Goal: Communication & Community: Participate in discussion

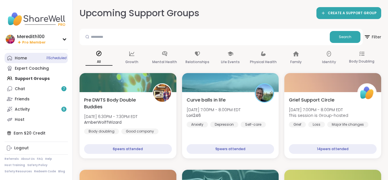
click at [19, 58] on div "Home 11 Scheduled" at bounding box center [21, 58] width 12 height 6
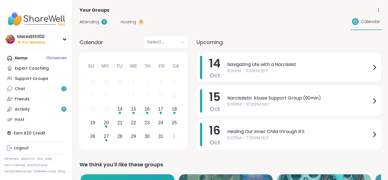
click at [237, 75] on div "Navigating Life with a Narcissist 8:30PM - 9:30PM EDT" at bounding box center [302, 67] width 150 height 23
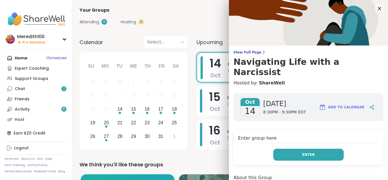
click at [292, 148] on button "Enter" at bounding box center [308, 154] width 70 height 12
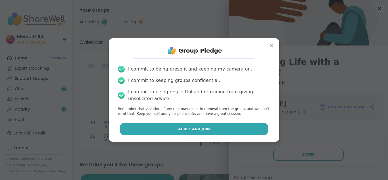
click at [243, 126] on button "Agree and Join" at bounding box center [194, 129] width 148 height 12
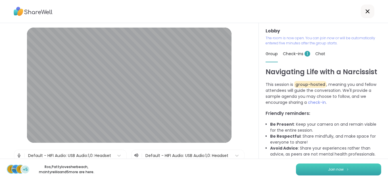
click at [318, 171] on button "Join now" at bounding box center [338, 169] width 85 height 12
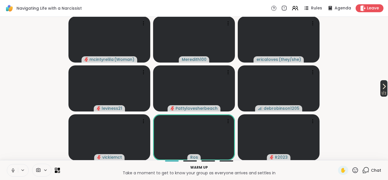
click at [383, 88] on icon at bounding box center [384, 86] width 2 height 5
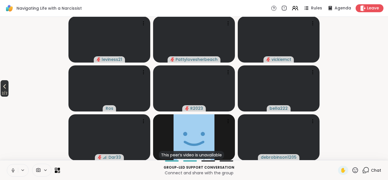
click at [5, 87] on icon at bounding box center [4, 86] width 3 height 5
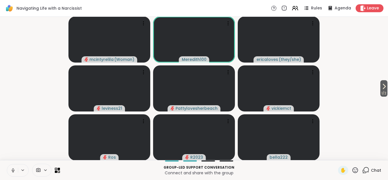
click at [339, 127] on video-player-container "1 / 2 mcintyrelila ( Woman ) Meredith100 ericaloves ( they/she ) leviness21 Pat…" at bounding box center [193, 88] width 381 height 139
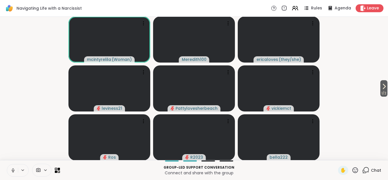
click at [360, 113] on video-player-container "1 / 2 mcintyrelila ( Woman ) Meredith100 ericaloves ( they/she ) leviness21 Pat…" at bounding box center [193, 88] width 381 height 139
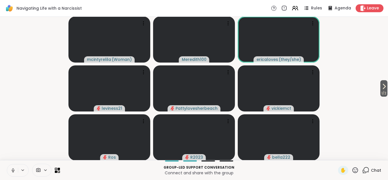
click at [353, 171] on icon at bounding box center [354, 169] width 7 height 7
click at [339, 154] on span "❤️" at bounding box center [339, 155] width 6 height 7
click at [58, 168] on icon at bounding box center [59, 168] width 3 height 3
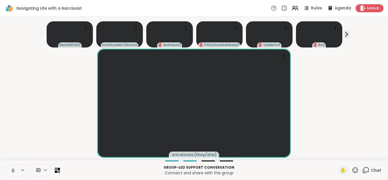
click at [355, 169] on icon at bounding box center [354, 169] width 7 height 7
click at [338, 153] on span "❤️" at bounding box center [339, 155] width 6 height 7
click at [57, 170] on icon at bounding box center [57, 169] width 5 height 5
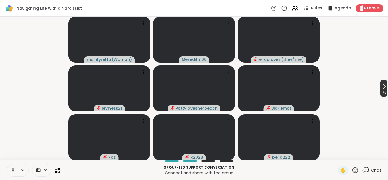
click at [380, 90] on span "1 / 2" at bounding box center [383, 93] width 7 height 7
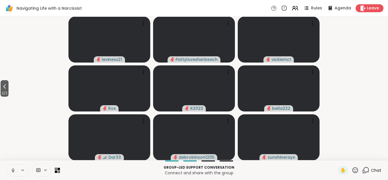
click at [355, 170] on icon at bounding box center [354, 169] width 7 height 7
click at [338, 154] on span "❤️" at bounding box center [339, 155] width 6 height 7
click at [367, 168] on icon at bounding box center [365, 169] width 7 height 7
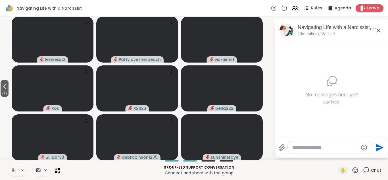
click at [339, 141] on div at bounding box center [330, 147] width 84 height 12
click at [314, 146] on textarea "Type your message" at bounding box center [325, 148] width 66 height 6
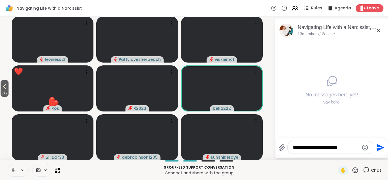
type textarea "**********"
click at [377, 148] on icon "Send" at bounding box center [380, 147] width 8 height 8
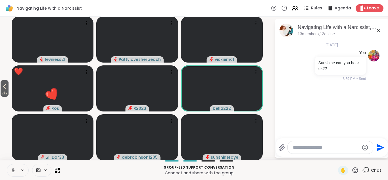
click at [356, 170] on icon at bounding box center [354, 169] width 7 height 7
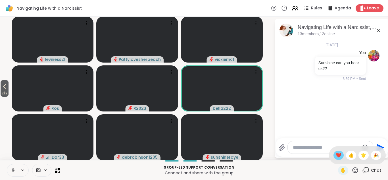
click at [339, 154] on span "❤️" at bounding box center [339, 155] width 6 height 7
click at [378, 30] on icon at bounding box center [377, 30] width 3 height 3
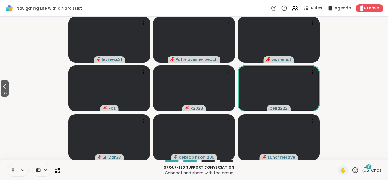
click at [365, 170] on icon at bounding box center [365, 169] width 7 height 7
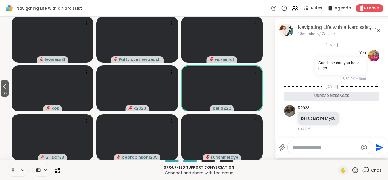
scroll to position [65, 0]
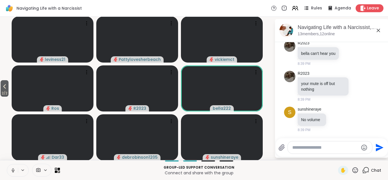
click at [320, 148] on textarea "Type your message" at bounding box center [325, 148] width 66 height 6
type textarea "**********"
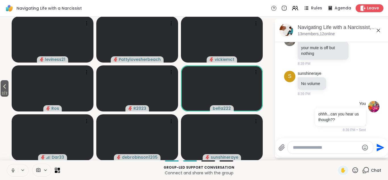
scroll to position [87, 0]
click at [330, 147] on textarea "Type your message" at bounding box center [326, 148] width 66 height 6
type textarea "**********"
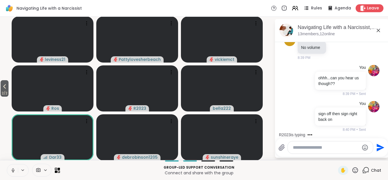
click at [321, 148] on textarea "Type your message" at bounding box center [326, 148] width 66 height 6
type textarea "***"
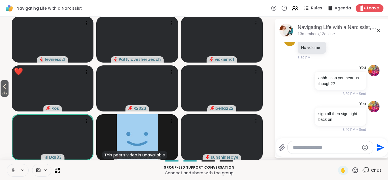
scroll to position [153, 0]
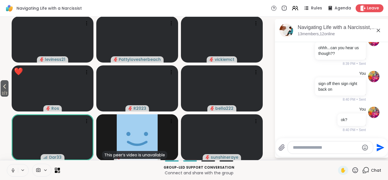
click at [355, 170] on icon at bounding box center [354, 169] width 7 height 7
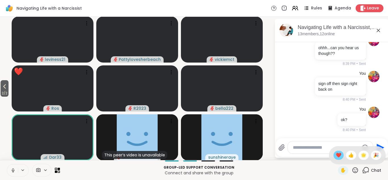
click at [338, 153] on span "❤️" at bounding box center [339, 155] width 6 height 7
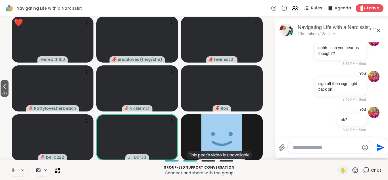
click at [378, 30] on icon at bounding box center [377, 30] width 3 height 3
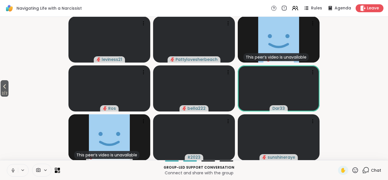
click at [353, 169] on icon at bounding box center [354, 169] width 7 height 7
click at [340, 154] on span "❤️" at bounding box center [339, 155] width 6 height 7
click at [365, 170] on icon at bounding box center [365, 169] width 7 height 7
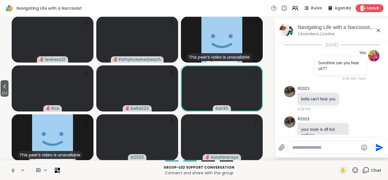
scroll to position [148, 0]
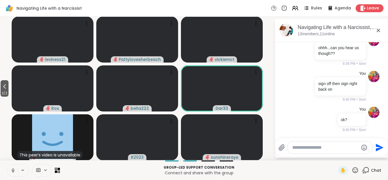
click at [330, 148] on textarea "Type your message" at bounding box center [325, 148] width 66 height 6
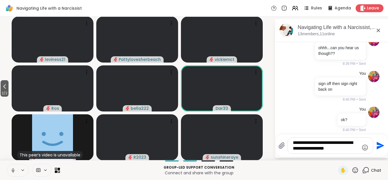
type textarea "**********"
click at [355, 170] on icon at bounding box center [354, 169] width 7 height 7
click at [340, 154] on span "❤️" at bounding box center [339, 155] width 6 height 7
click at [377, 146] on icon "Send" at bounding box center [380, 146] width 8 height 8
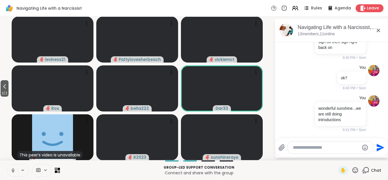
click at [378, 29] on icon at bounding box center [378, 30] width 7 height 7
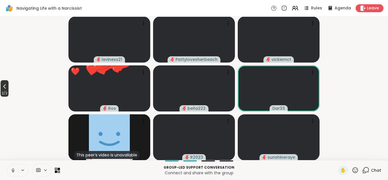
click at [6, 85] on icon at bounding box center [4, 86] width 3 height 5
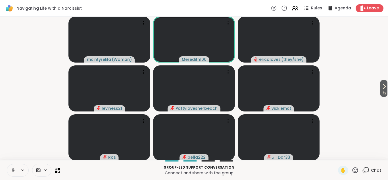
click at [354, 171] on icon at bounding box center [354, 169] width 7 height 7
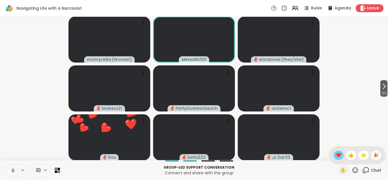
click at [339, 154] on span "❤️" at bounding box center [339, 155] width 6 height 7
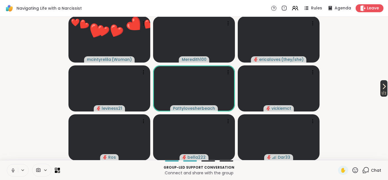
click at [380, 88] on icon at bounding box center [383, 86] width 7 height 7
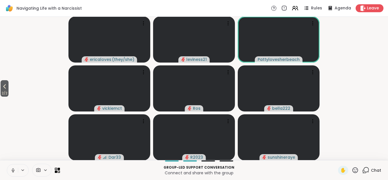
click at [355, 169] on icon at bounding box center [354, 169] width 7 height 7
click at [339, 155] on span "❤️" at bounding box center [339, 155] width 6 height 7
click at [366, 170] on icon at bounding box center [365, 169] width 7 height 7
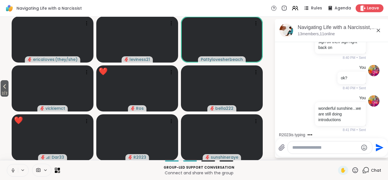
click at [332, 148] on textarea "Type your message" at bounding box center [325, 148] width 66 height 6
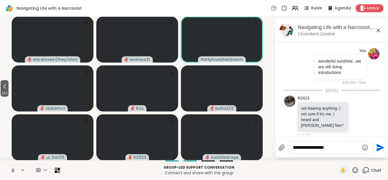
type textarea "**********"
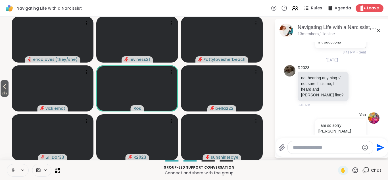
click at [302, 148] on textarea "Type your message" at bounding box center [326, 148] width 66 height 6
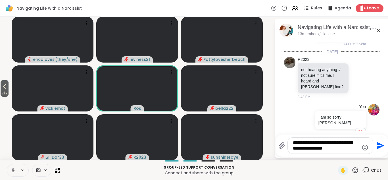
type textarea "**********"
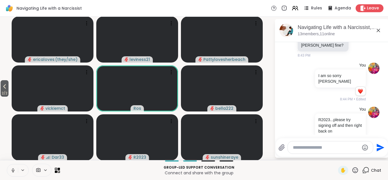
click at [354, 170] on icon at bounding box center [354, 169] width 7 height 7
click at [351, 155] on span "👍" at bounding box center [351, 155] width 6 height 7
click at [378, 31] on icon at bounding box center [377, 30] width 3 height 3
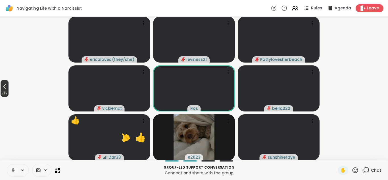
click at [5, 84] on icon at bounding box center [4, 86] width 7 height 7
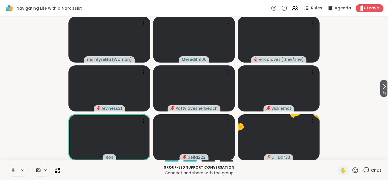
click at [355, 170] on icon at bounding box center [354, 169] width 7 height 7
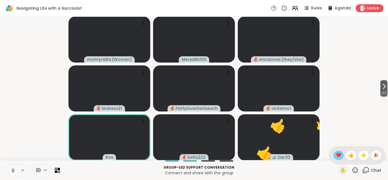
click at [338, 151] on div "❤️" at bounding box center [338, 154] width 10 height 9
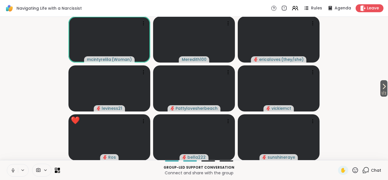
click at [355, 169] on icon at bounding box center [354, 169] width 7 height 7
click at [340, 155] on span "❤️" at bounding box center [339, 155] width 6 height 7
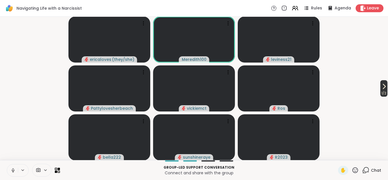
click at [383, 84] on icon at bounding box center [384, 86] width 2 height 5
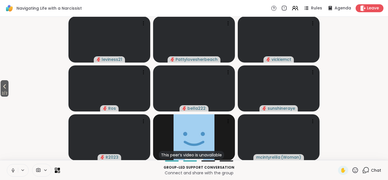
click at [36, 125] on video-player-container "2 / 2 leviness21 Pattylovesherbeach vickiemct Ros bella222 sunshineraye R2023 T…" at bounding box center [193, 88] width 381 height 139
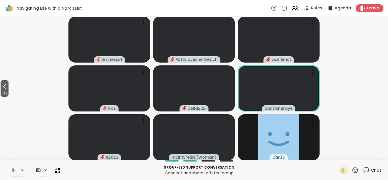
click at [356, 171] on icon at bounding box center [355, 170] width 6 height 6
click at [338, 154] on span "❤️" at bounding box center [339, 155] width 6 height 7
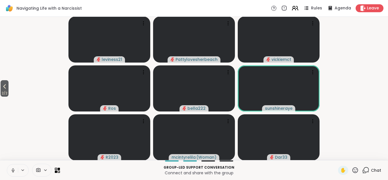
click at [295, 6] on icon at bounding box center [294, 7] width 2 height 2
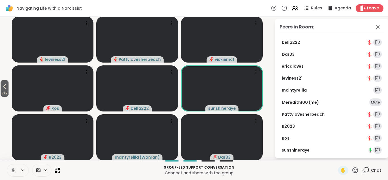
click at [307, 150] on link "sunshineraye" at bounding box center [296, 150] width 28 height 6
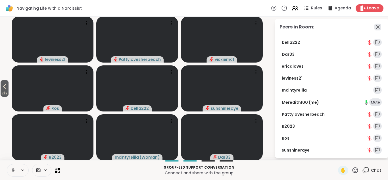
click at [377, 27] on icon at bounding box center [377, 27] width 7 height 7
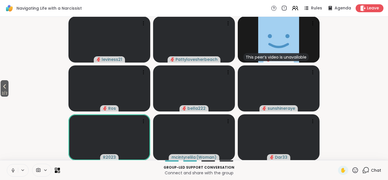
click at [356, 168] on icon at bounding box center [354, 169] width 7 height 7
click at [339, 156] on span "❤️" at bounding box center [339, 155] width 6 height 7
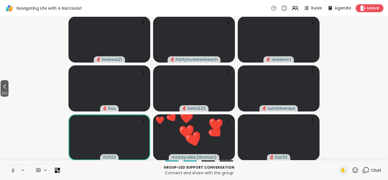
click at [366, 170] on icon at bounding box center [365, 169] width 7 height 7
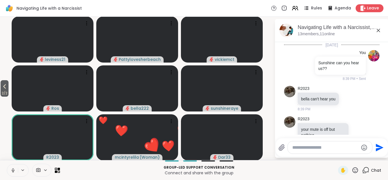
scroll to position [319, 0]
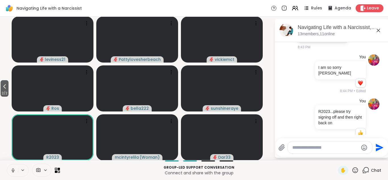
click at [332, 148] on textarea "Type your message" at bounding box center [325, 148] width 66 height 6
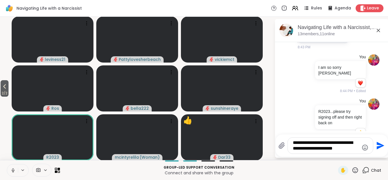
type textarea "**********"
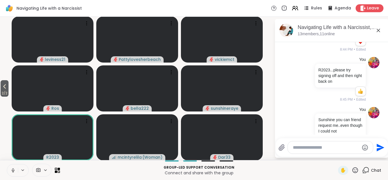
click at [377, 31] on icon at bounding box center [378, 30] width 7 height 7
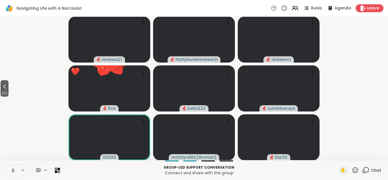
click at [355, 171] on icon at bounding box center [355, 170] width 6 height 6
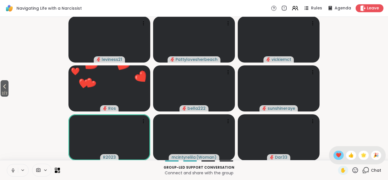
click at [339, 154] on span "❤️" at bounding box center [339, 155] width 6 height 7
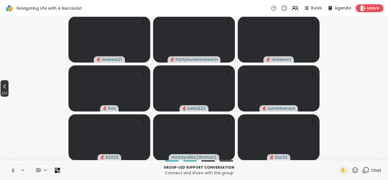
click at [6, 89] on icon at bounding box center [4, 86] width 7 height 7
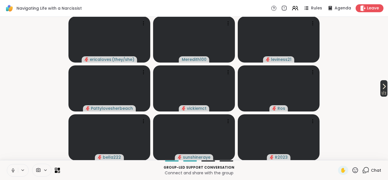
click at [382, 86] on icon at bounding box center [383, 86] width 7 height 7
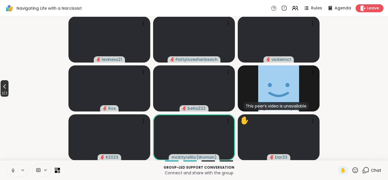
click at [6, 85] on icon at bounding box center [4, 86] width 7 height 7
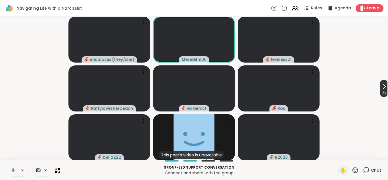
click at [383, 87] on icon at bounding box center [384, 86] width 2 height 5
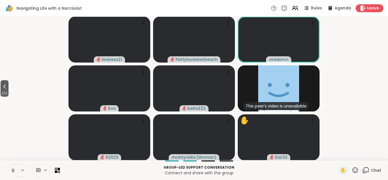
click at [354, 171] on icon at bounding box center [355, 170] width 6 height 6
click at [339, 156] on span "❤️" at bounding box center [339, 155] width 6 height 7
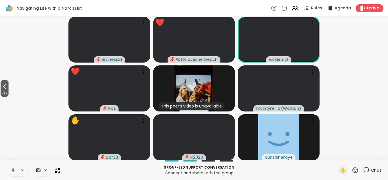
click at [355, 170] on icon at bounding box center [354, 169] width 7 height 7
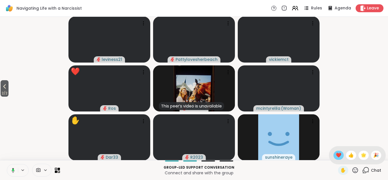
click at [339, 154] on span "❤️" at bounding box center [339, 155] width 6 height 7
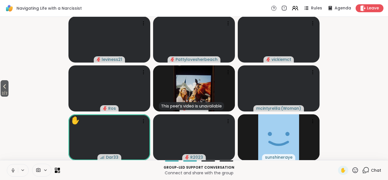
click at [357, 171] on icon at bounding box center [354, 169] width 7 height 7
click at [339, 154] on span "❤️" at bounding box center [339, 155] width 6 height 7
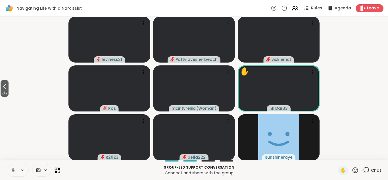
click at [56, 170] on icon at bounding box center [56, 168] width 3 height 3
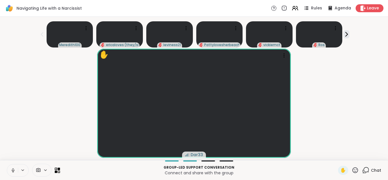
click at [57, 170] on icon at bounding box center [57, 169] width 5 height 5
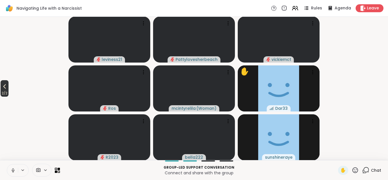
click at [5, 91] on span "2 / 2" at bounding box center [5, 93] width 8 height 7
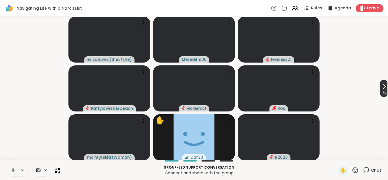
click at [384, 88] on icon at bounding box center [383, 86] width 7 height 7
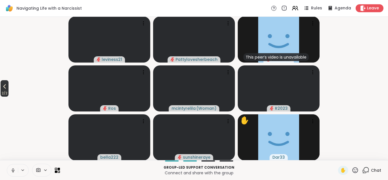
click at [7, 86] on icon at bounding box center [4, 86] width 7 height 7
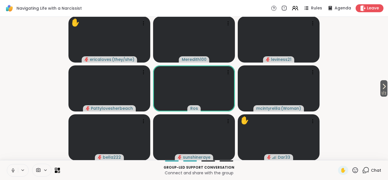
click at [355, 170] on icon at bounding box center [354, 169] width 7 height 7
click at [343, 167] on span "✋" at bounding box center [343, 170] width 6 height 7
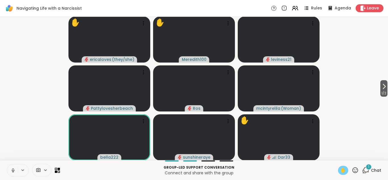
click at [365, 170] on icon at bounding box center [365, 169] width 7 height 7
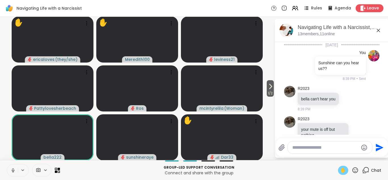
scroll to position [424, 0]
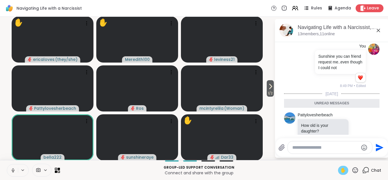
click at [319, 147] on textarea "Type your message" at bounding box center [325, 148] width 66 height 6
type textarea "**"
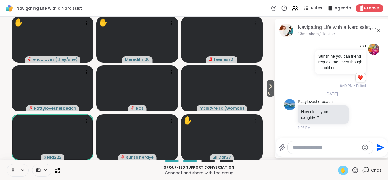
scroll to position [441, 0]
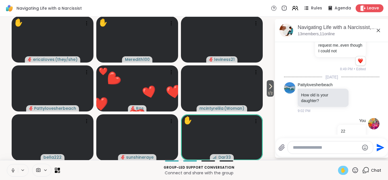
type textarea "*"
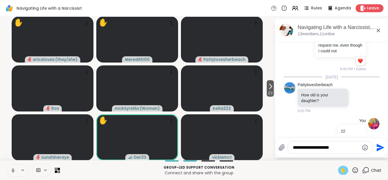
type textarea "**********"
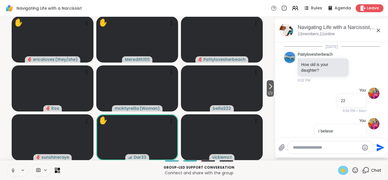
click at [343, 169] on span "✋" at bounding box center [343, 170] width 6 height 7
click at [377, 29] on icon at bounding box center [378, 30] width 7 height 7
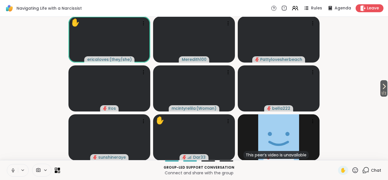
click at [56, 170] on icon at bounding box center [56, 168] width 3 height 3
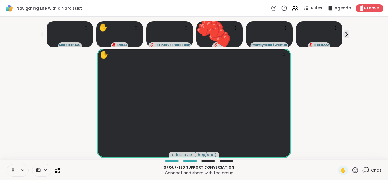
click at [355, 168] on icon at bounding box center [354, 169] width 7 height 7
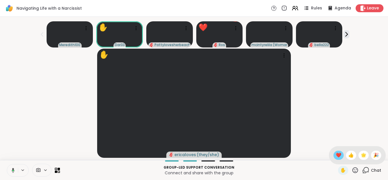
click at [339, 154] on span "❤️" at bounding box center [339, 155] width 6 height 7
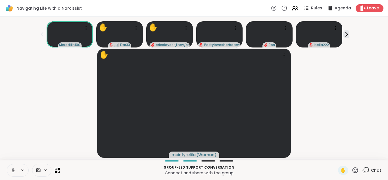
click at [356, 169] on icon at bounding box center [354, 169] width 7 height 7
click at [339, 154] on span "❤️" at bounding box center [339, 155] width 6 height 7
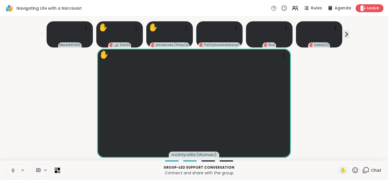
click at [56, 168] on icon at bounding box center [57, 169] width 5 height 5
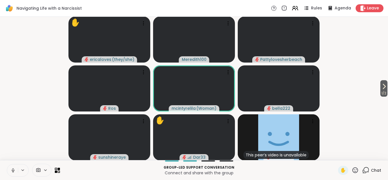
click at [356, 168] on icon at bounding box center [354, 169] width 7 height 7
click at [350, 154] on span "👍" at bounding box center [351, 155] width 6 height 7
click at [356, 171] on icon at bounding box center [355, 170] width 6 height 6
click at [351, 153] on span "👍" at bounding box center [351, 155] width 6 height 7
click at [366, 171] on icon at bounding box center [365, 169] width 5 height 5
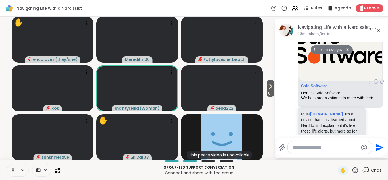
scroll to position [650, 0]
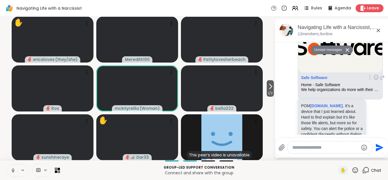
click at [370, 95] on div "Pattylovesherbeach Safe Software Home - Safe Software We help organizations do …" at bounding box center [331, 77] width 95 height 171
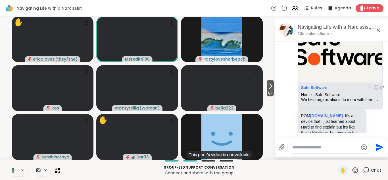
scroll to position [627, 0]
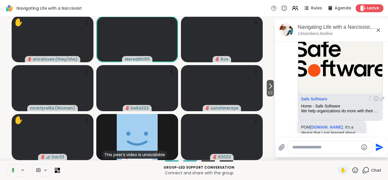
click at [375, 96] on icon at bounding box center [375, 99] width 5 height 6
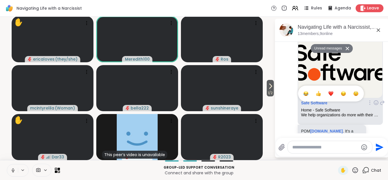
scroll to position [616, 0]
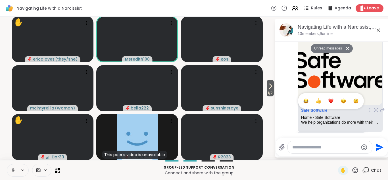
click at [329, 98] on div "Select Reaction: Heart" at bounding box center [330, 100] width 5 height 5
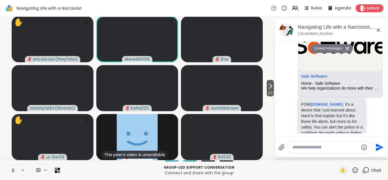
click at [377, 32] on icon at bounding box center [378, 30] width 7 height 7
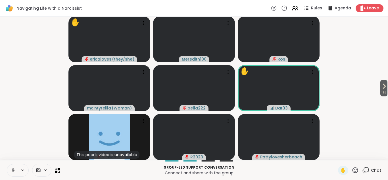
click at [363, 54] on video-player-container "1 / 2 ✋ ericaloves ( they/she ) Meredith100 [PERSON_NAME] ( Woman ) bella222 ✋ …" at bounding box center [193, 88] width 381 height 139
click at [365, 170] on icon at bounding box center [365, 169] width 7 height 7
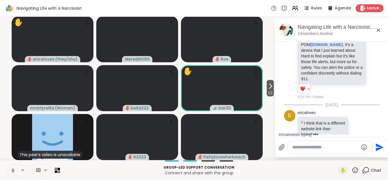
scroll to position [722, 0]
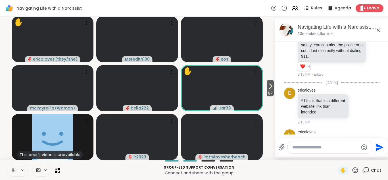
click at [357, 142] on icon at bounding box center [358, 144] width 4 height 4
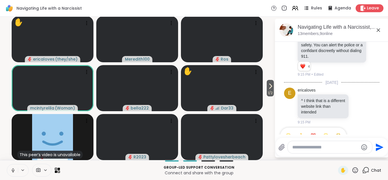
click at [313, 133] on div "Select Reaction: Heart" at bounding box center [313, 135] width 5 height 5
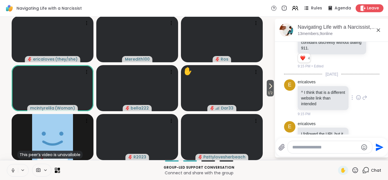
click at [365, 89] on div "e ericaloves ^ I think that is a different website link than intended 9:15 PM" at bounding box center [331, 98] width 95 height 42
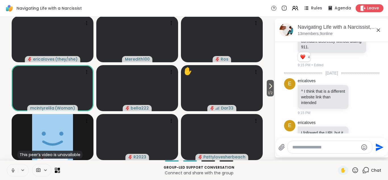
click at [330, 147] on textarea "Type your message" at bounding box center [325, 147] width 66 height 6
click at [357, 123] on div "ericaloves I followed the URL but it was an AI company. 1 1 9:16 PM • Edited" at bounding box center [333, 139] width 70 height 39
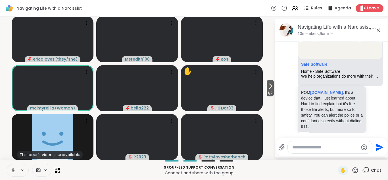
scroll to position [639, 0]
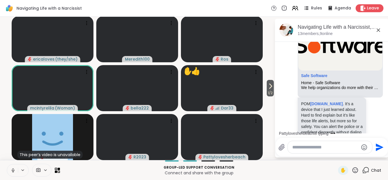
click at [378, 29] on icon at bounding box center [378, 30] width 7 height 7
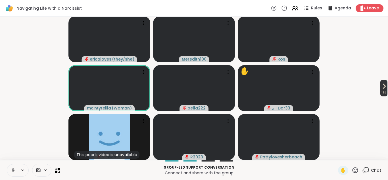
click at [381, 82] on button "1 / 2" at bounding box center [383, 88] width 7 height 16
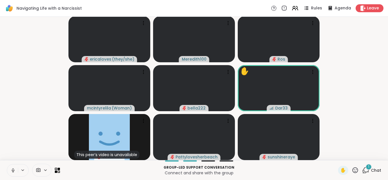
scroll to position [0, 0]
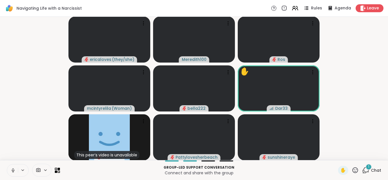
click at [366, 171] on icon at bounding box center [365, 169] width 7 height 7
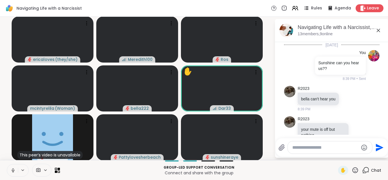
scroll to position [796, 0]
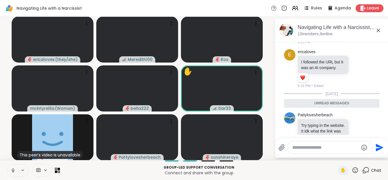
click at [378, 29] on icon at bounding box center [378, 30] width 7 height 7
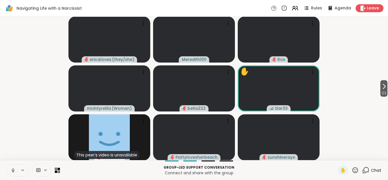
click at [355, 171] on icon at bounding box center [354, 169] width 7 height 7
click at [339, 155] on span "❤️" at bounding box center [339, 155] width 6 height 7
click at [382, 85] on icon at bounding box center [383, 86] width 7 height 7
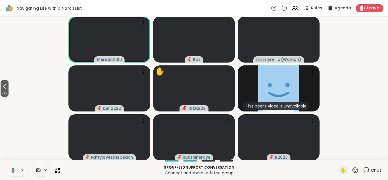
click at [371, 97] on video-player-container "2 / 2 Meredith100 [PERSON_NAME] ( Woman ) bella222 ✋ Dar33 This peer’s video is…" at bounding box center [193, 88] width 381 height 139
click at [355, 168] on icon at bounding box center [354, 169] width 7 height 7
click at [349, 155] on span "👍" at bounding box center [351, 155] width 6 height 7
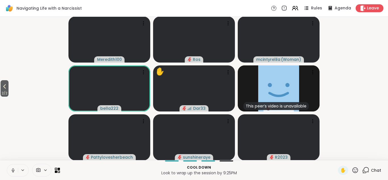
click at [356, 170] on icon at bounding box center [354, 169] width 7 height 7
click at [341, 154] on span "❤️" at bounding box center [339, 155] width 6 height 7
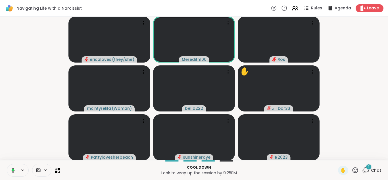
click at [367, 170] on icon at bounding box center [365, 169] width 7 height 7
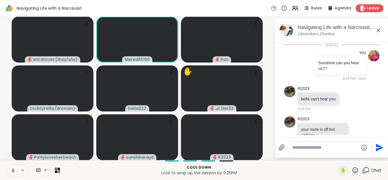
scroll to position [832, 0]
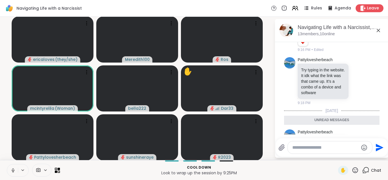
click at [358, 145] on icon at bounding box center [358, 145] width 2 height 1
click at [314, 133] on div "Select Reaction: Heart" at bounding box center [313, 135] width 5 height 5
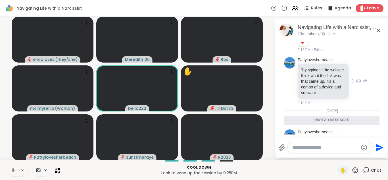
scroll to position [840, 0]
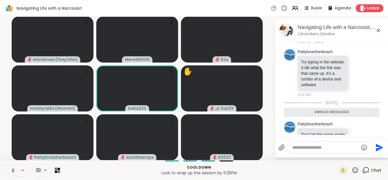
click at [378, 30] on icon at bounding box center [377, 30] width 3 height 3
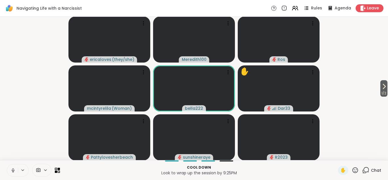
click at [378, 30] on video-player-container "1 / 2 ericaloves ( they/she ) Meredith100 [PERSON_NAME] ( Woman ) bella222 ✋ Da…" at bounding box center [193, 88] width 381 height 139
click at [13, 169] on icon at bounding box center [13, 170] width 5 height 5
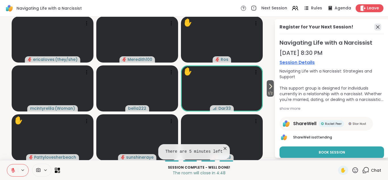
click at [377, 25] on icon at bounding box center [377, 27] width 7 height 7
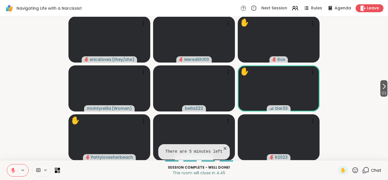
click at [353, 169] on icon at bounding box center [354, 169] width 7 height 7
click at [351, 154] on span "👍" at bounding box center [351, 155] width 6 height 7
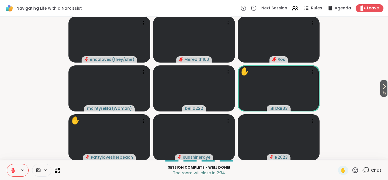
click at [14, 169] on icon at bounding box center [13, 170] width 5 height 5
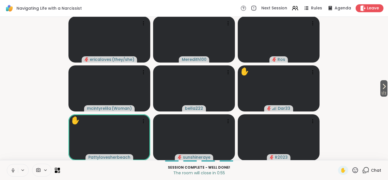
click at [356, 170] on icon at bounding box center [354, 169] width 7 height 7
click at [352, 156] on span "👍" at bounding box center [351, 155] width 6 height 7
click at [357, 169] on icon at bounding box center [354, 169] width 7 height 7
click at [350, 154] on span "👍" at bounding box center [351, 155] width 6 height 7
click at [356, 169] on icon at bounding box center [355, 170] width 6 height 6
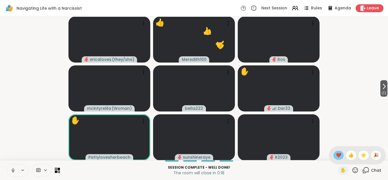
click at [338, 153] on span "❤️" at bounding box center [339, 155] width 6 height 7
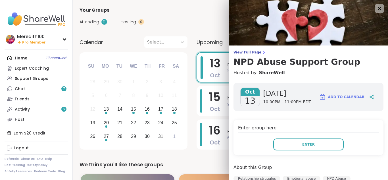
scroll to position [150, 0]
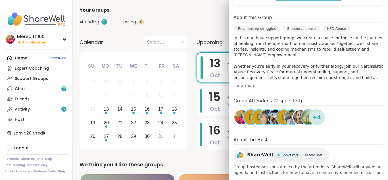
click at [190, 15] on div "Attending 11 Hosting 0 Calendar" at bounding box center [230, 22] width 302 height 16
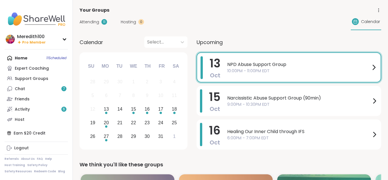
click at [23, 58] on div "Home 11 Scheduled Expert Coaching Support Groups Chat 7 Friends Activity 6 Host" at bounding box center [36, 89] width 63 height 72
click at [264, 22] on div "Attending 11 Hosting 0 Calendar" at bounding box center [230, 22] width 302 height 16
click at [244, 21] on div "Attending 11 Hosting 0 Calendar" at bounding box center [230, 22] width 302 height 16
click at [24, 57] on div "Home 11 Scheduled Expert Coaching Support Groups Chat 7 Friends Activity 6 Host" at bounding box center [36, 89] width 63 height 72
click at [39, 78] on div "Support Groups" at bounding box center [32, 79] width 34 height 6
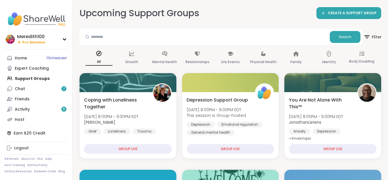
click at [367, 37] on icon at bounding box center [366, 36] width 5 height 3
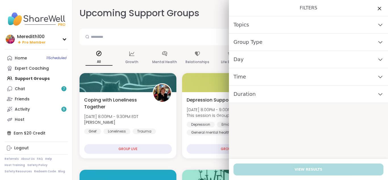
click at [381, 59] on icon at bounding box center [380, 59] width 6 height 4
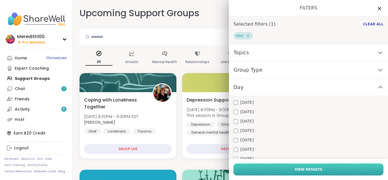
click at [282, 167] on button "View Results" at bounding box center [308, 169] width 150 height 12
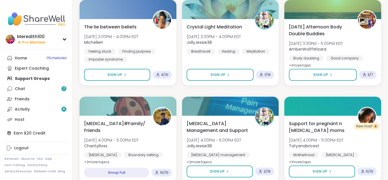
scroll to position [1075, 0]
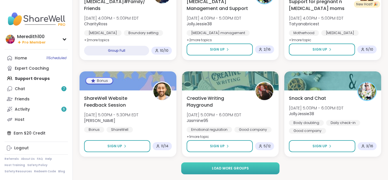
click at [261, 169] on button "Load more groups" at bounding box center [230, 168] width 98 height 12
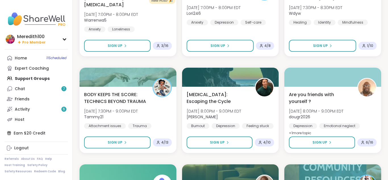
scroll to position [1469, 0]
